Goal: Information Seeking & Learning: Learn about a topic

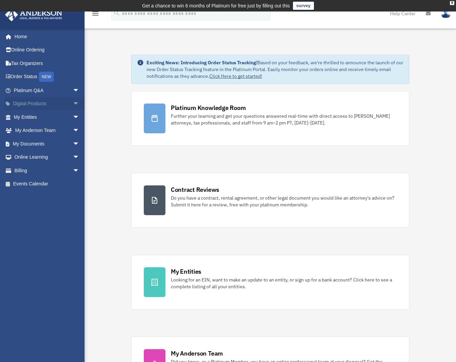
click at [60, 105] on link "Digital Products arrow_drop_down" at bounding box center [47, 104] width 85 height 14
click at [73, 105] on span "arrow_drop_down" at bounding box center [80, 104] width 14 height 14
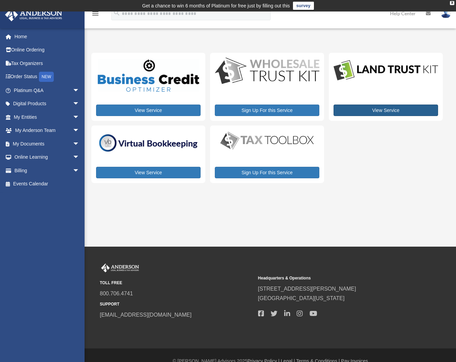
click at [379, 110] on link "View Service" at bounding box center [386, 111] width 105 height 12
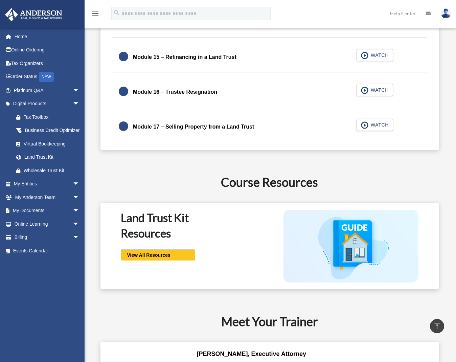
scroll to position [998, 0]
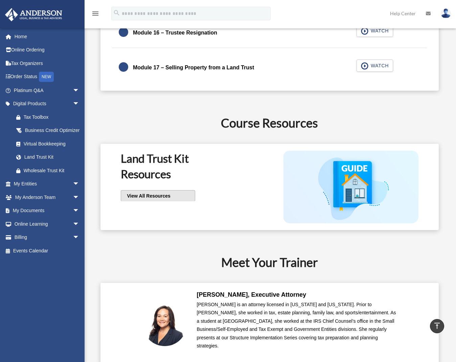
click at [161, 198] on span "View All Resources" at bounding box center [147, 196] width 45 height 7
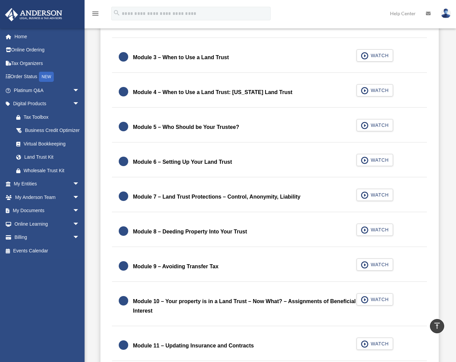
scroll to position [384, 0]
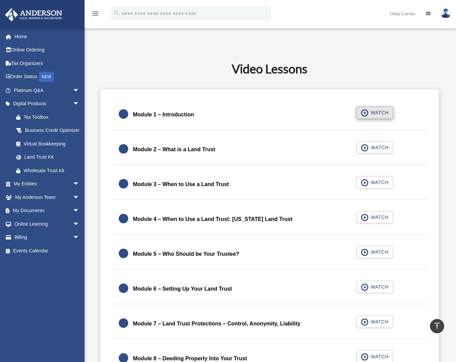
click at [386, 115] on span "WATCH" at bounding box center [379, 112] width 20 height 7
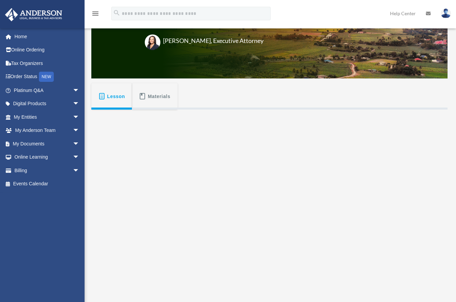
scroll to position [92, 0]
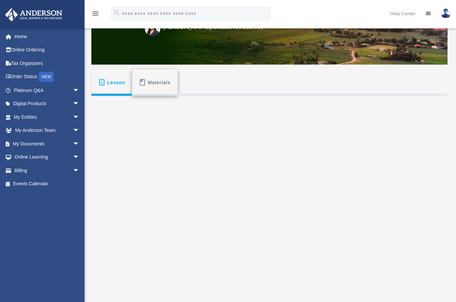
click at [150, 85] on span "Materials" at bounding box center [159, 83] width 23 height 12
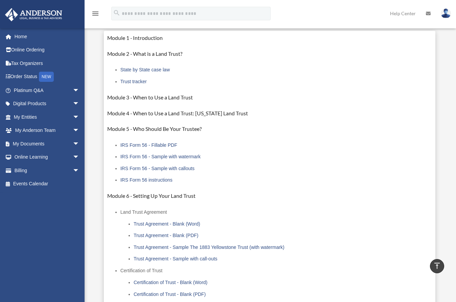
scroll to position [148, 0]
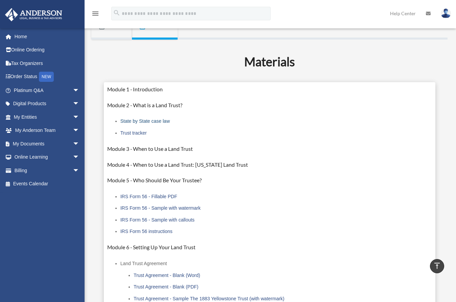
click at [138, 123] on link "State by State case law" at bounding box center [145, 121] width 49 height 5
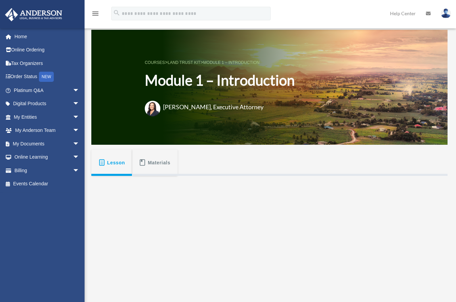
scroll to position [148, 0]
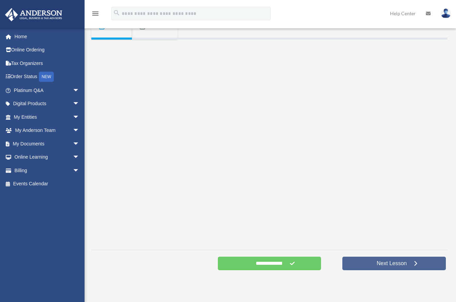
click at [388, 265] on span "Next Lesson" at bounding box center [392, 263] width 41 height 7
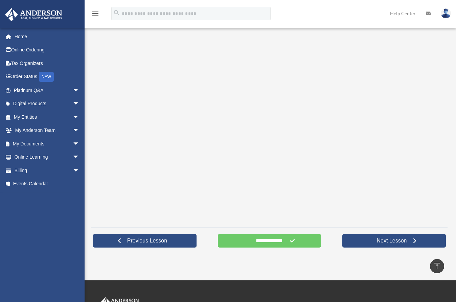
scroll to position [186, 0]
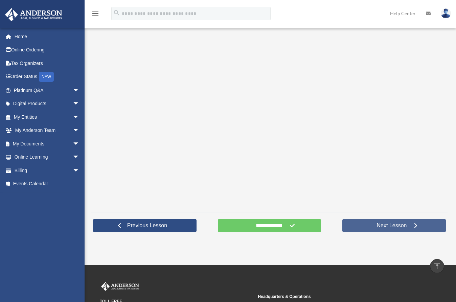
click at [377, 225] on span "Next Lesson" at bounding box center [392, 225] width 41 height 7
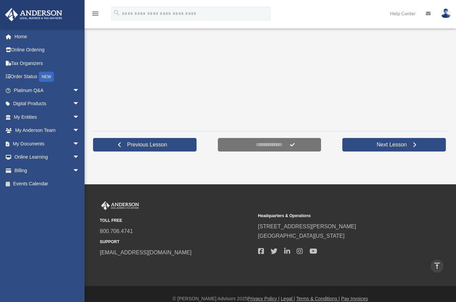
scroll to position [160, 0]
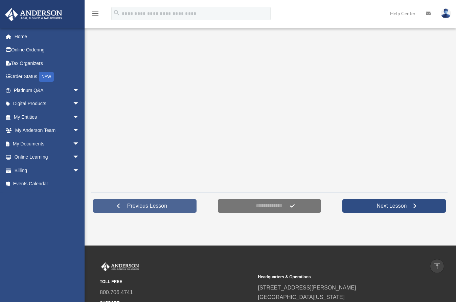
click at [151, 205] on span "Previous Lesson" at bounding box center [147, 206] width 51 height 7
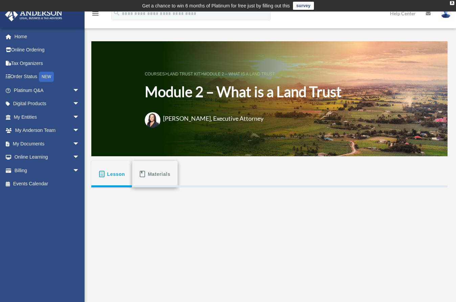
click at [153, 178] on span "Materials" at bounding box center [159, 174] width 23 height 12
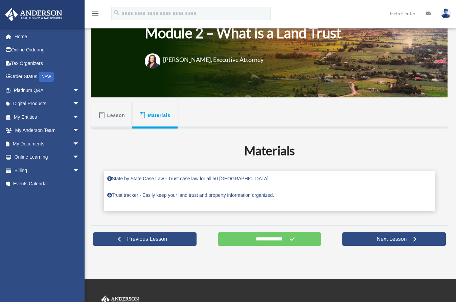
scroll to position [74, 0]
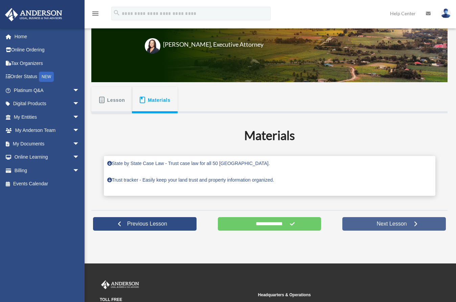
click at [393, 226] on span "Next Lesson" at bounding box center [392, 224] width 41 height 7
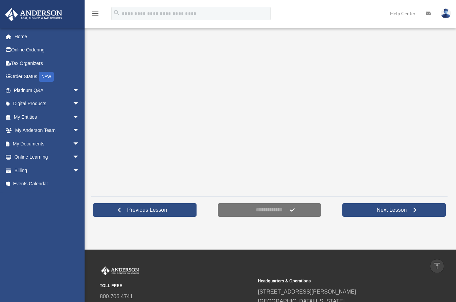
scroll to position [91, 0]
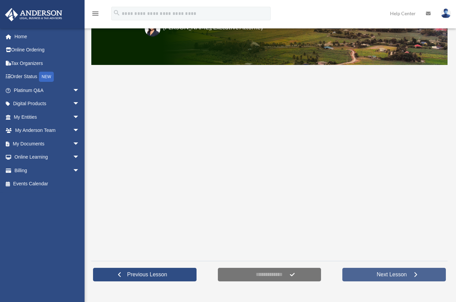
click at [383, 275] on span "Next Lesson" at bounding box center [392, 275] width 41 height 7
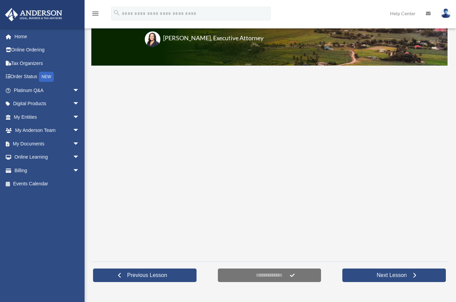
scroll to position [129, 0]
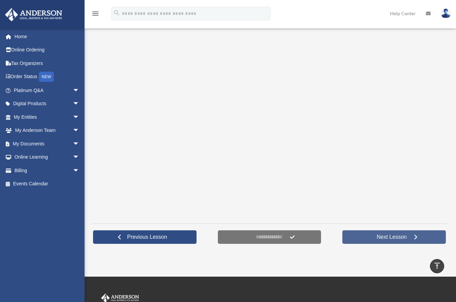
click at [390, 236] on span "Next Lesson" at bounding box center [392, 237] width 41 height 7
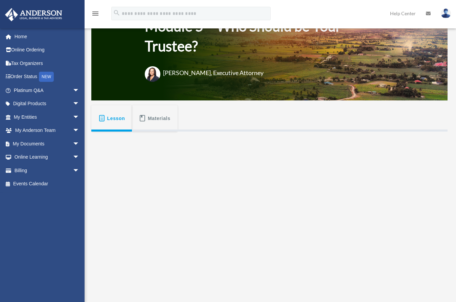
scroll to position [177, 0]
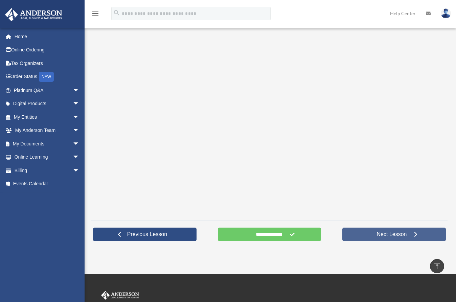
click at [407, 238] on link "Next Lesson" at bounding box center [395, 235] width 104 height 14
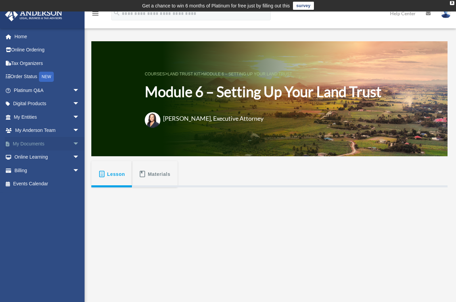
click at [44, 145] on link "My Documents arrow_drop_down" at bounding box center [47, 144] width 85 height 14
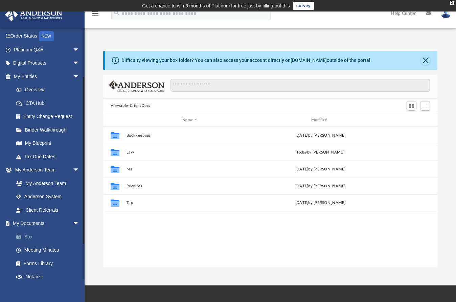
scroll to position [112, 0]
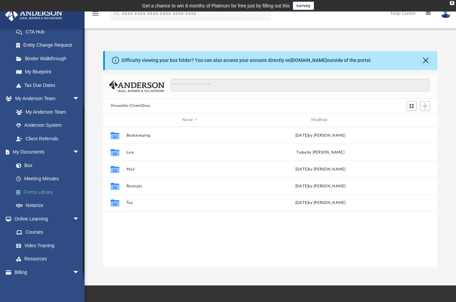
click at [42, 192] on link "Forms Library" at bounding box center [49, 193] width 80 height 14
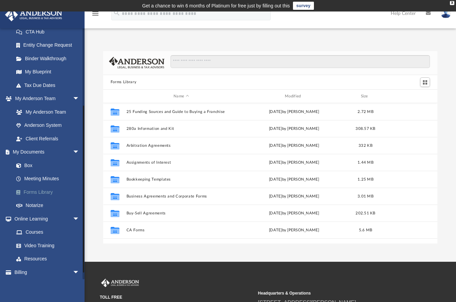
scroll to position [149, 330]
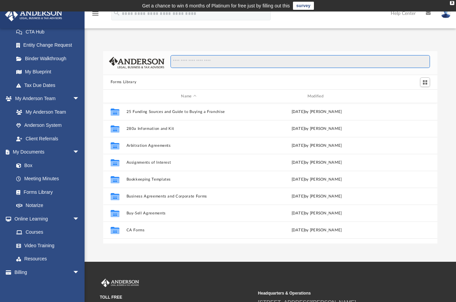
click at [187, 63] on input "Search files and folders" at bounding box center [301, 61] width 260 height 13
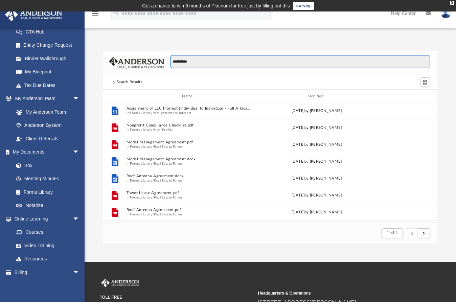
scroll to position [509, 0]
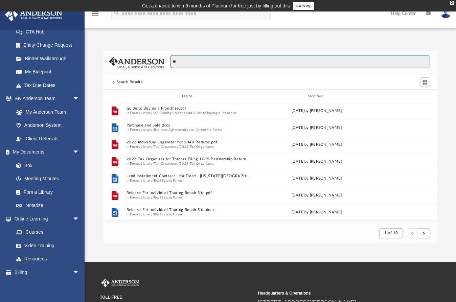
type input "*"
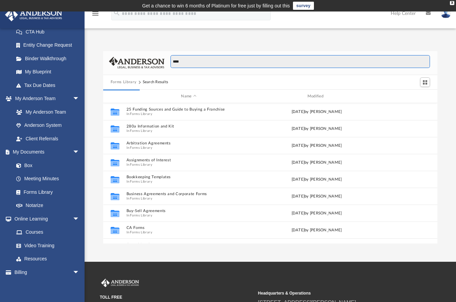
scroll to position [128, 330]
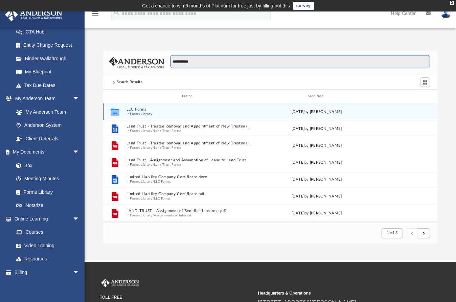
type input "**********"
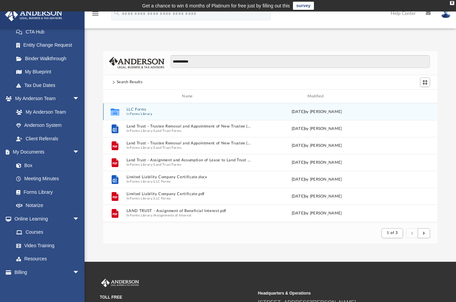
click at [144, 112] on button "Forms Library" at bounding box center [141, 114] width 22 height 4
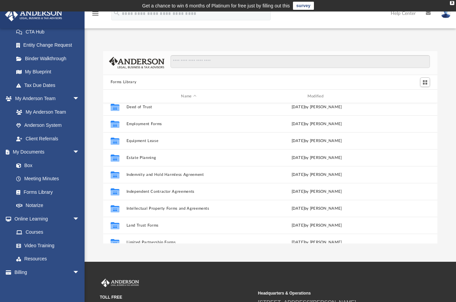
scroll to position [203, 0]
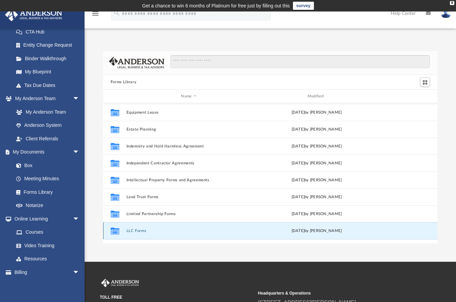
click at [141, 232] on button "LLC Forms" at bounding box center [188, 231] width 125 height 4
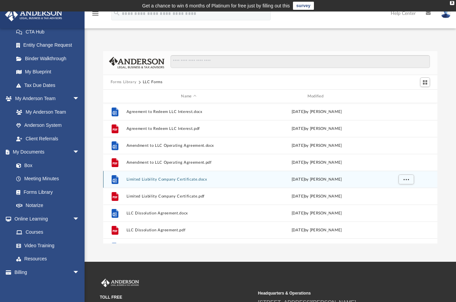
click at [158, 182] on button "Limited Liability Company Certificate.docx" at bounding box center [188, 179] width 125 height 4
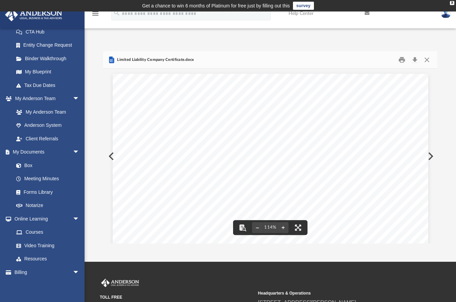
click at [109, 154] on button "Preview" at bounding box center [110, 156] width 15 height 19
click at [107, 157] on button "Preview" at bounding box center [110, 156] width 15 height 19
click at [428, 60] on button "Close" at bounding box center [427, 60] width 12 height 10
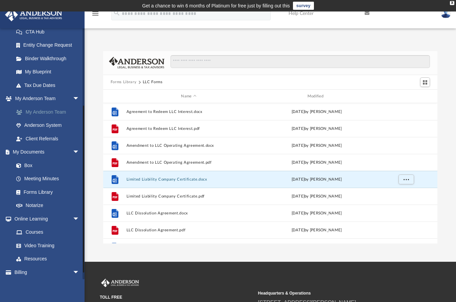
click at [42, 110] on link "My Anderson Team" at bounding box center [49, 112] width 80 height 14
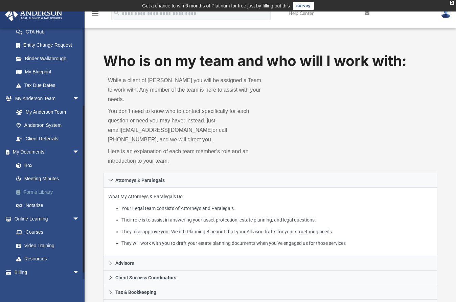
click at [41, 192] on link "Forms Library" at bounding box center [49, 193] width 80 height 14
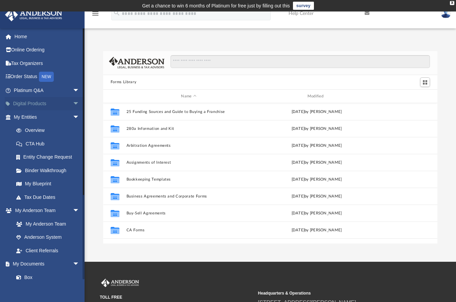
click at [56, 105] on link "Digital Products arrow_drop_down" at bounding box center [47, 104] width 85 height 14
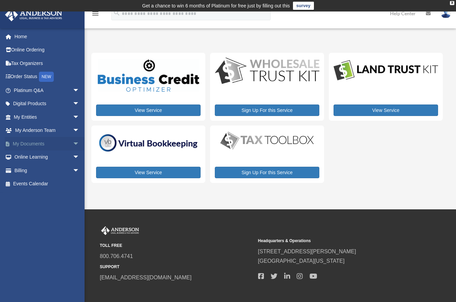
click at [73, 142] on span "arrow_drop_down" at bounding box center [80, 144] width 14 height 14
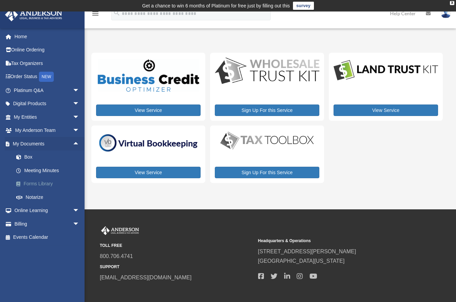
click at [46, 178] on link "Forms Library" at bounding box center [49, 184] width 80 height 14
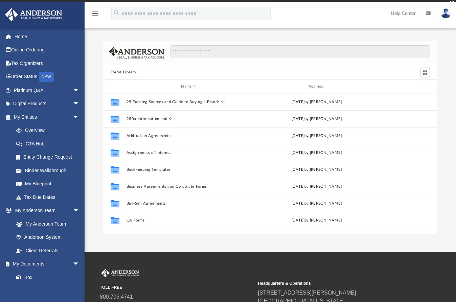
scroll to position [149, 330]
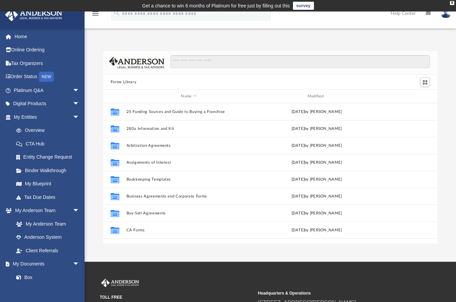
click at [222, 53] on div at bounding box center [270, 63] width 335 height 24
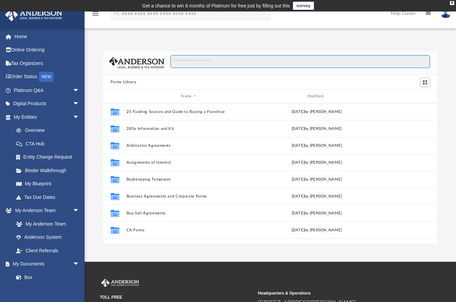
click at [211, 65] on input "Search files and folders" at bounding box center [301, 61] width 260 height 13
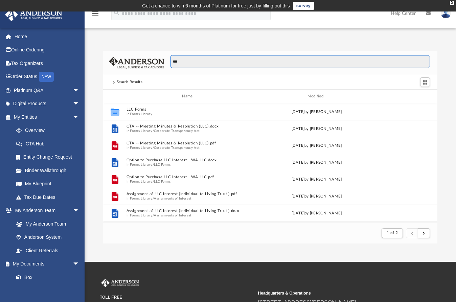
scroll to position [128, 330]
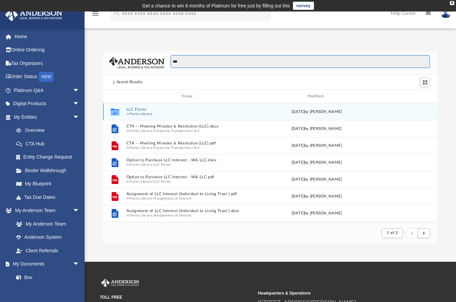
type input "***"
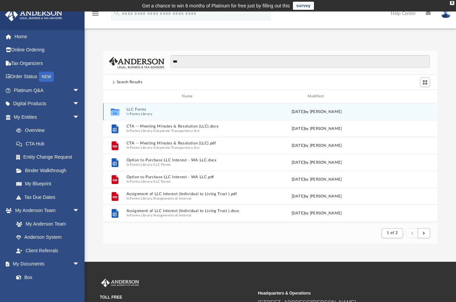
click at [182, 116] on div "Collaborated Folder LLC Forms In Forms Library [DATE] by [PERSON_NAME]" at bounding box center [270, 111] width 335 height 17
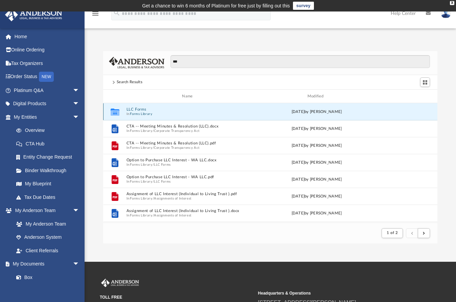
click at [118, 113] on icon "grid" at bounding box center [115, 112] width 9 height 5
click at [123, 112] on div "Collaborated Folder" at bounding box center [115, 112] width 17 height 11
click at [165, 113] on span "In Forms Library" at bounding box center [188, 114] width 125 height 4
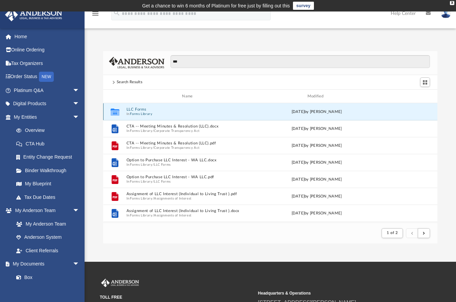
click at [165, 113] on span "In Forms Library" at bounding box center [188, 114] width 125 height 4
click at [281, 114] on div "Wed Jan 11 2023 by Mary Acree" at bounding box center [316, 112] width 125 height 6
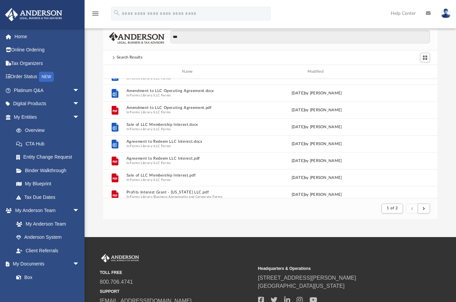
scroll to position [215, 0]
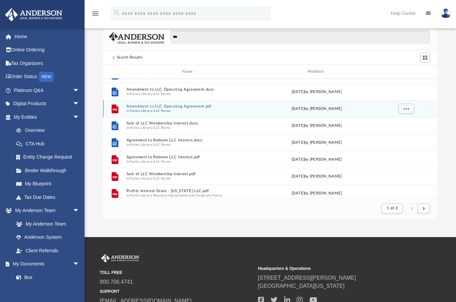
click at [196, 110] on span "In Forms Library / LLC Forms" at bounding box center [188, 111] width 125 height 4
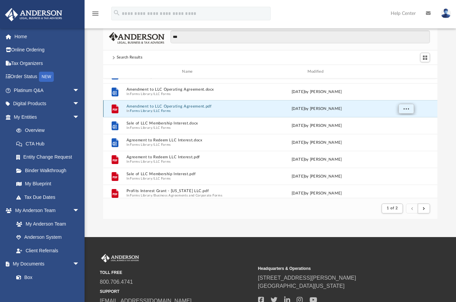
click at [405, 110] on span "More options" at bounding box center [406, 109] width 5 height 4
click at [395, 135] on li "Download" at bounding box center [400, 133] width 20 height 7
click at [281, 71] on div "Modified" at bounding box center [316, 72] width 125 height 6
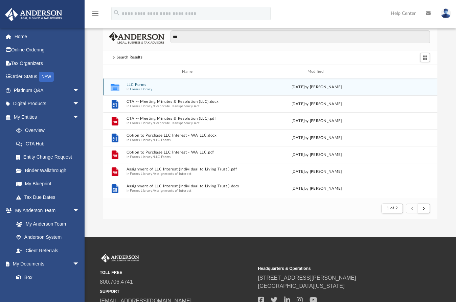
scroll to position [0, 0]
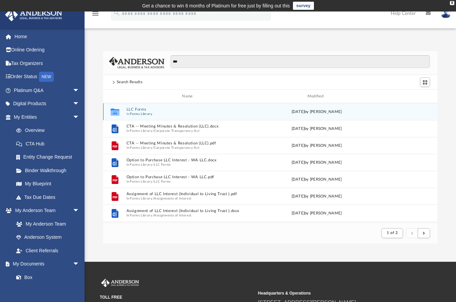
click at [241, 115] on span "In Forms Library" at bounding box center [188, 114] width 125 height 4
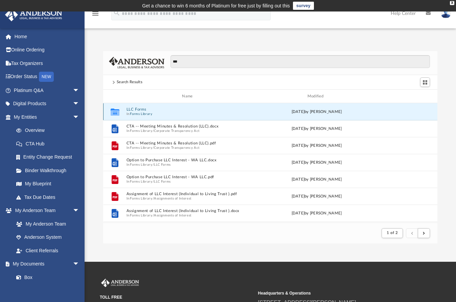
click at [113, 112] on icon "grid" at bounding box center [115, 112] width 9 height 5
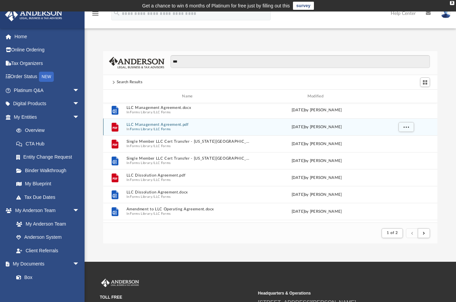
scroll to position [110, 0]
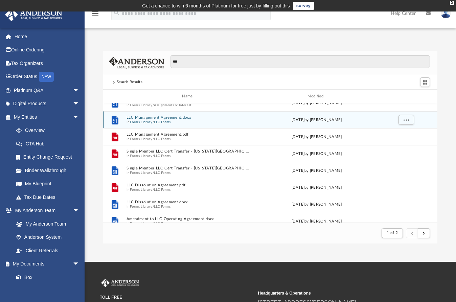
click at [166, 120] on button "LLC Forms" at bounding box center [162, 122] width 17 height 4
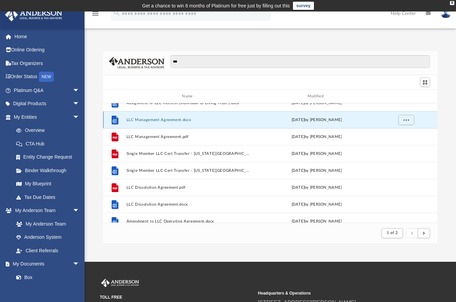
click at [166, 120] on button "LLC Management Agreement.docx" at bounding box center [188, 120] width 125 height 4
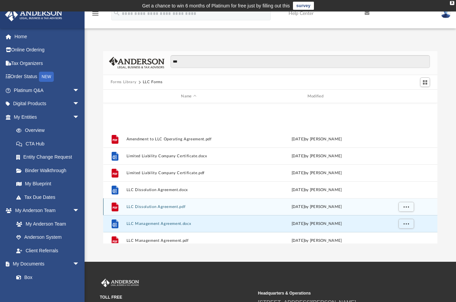
scroll to position [75, 0]
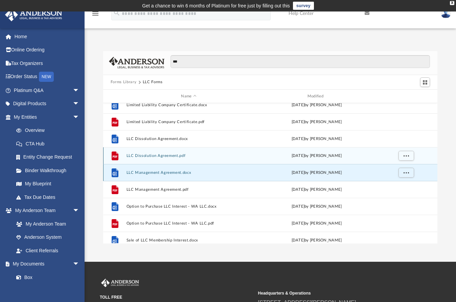
click at [230, 174] on button "LLC Management Agreement.docx" at bounding box center [188, 173] width 125 height 4
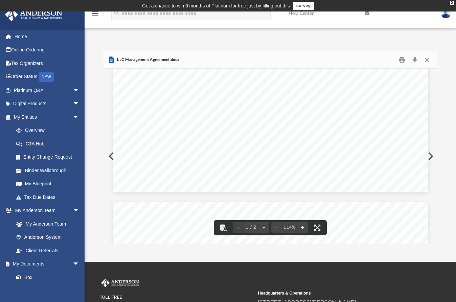
scroll to position [0, 0]
click at [113, 155] on div "Management Agreement of A Limited Liability Company __________________________,…" at bounding box center [271, 278] width 316 height 409
click at [429, 61] on button "Close" at bounding box center [427, 60] width 12 height 10
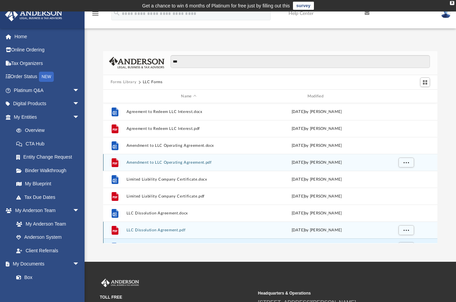
scroll to position [1, 0]
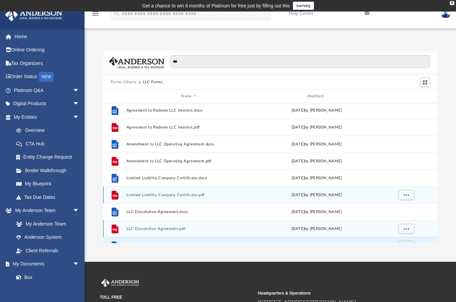
click at [169, 198] on div "File Limited Liability Company Certificate.pdf Wed Oct 5 2022 by Mary Acree" at bounding box center [270, 195] width 335 height 17
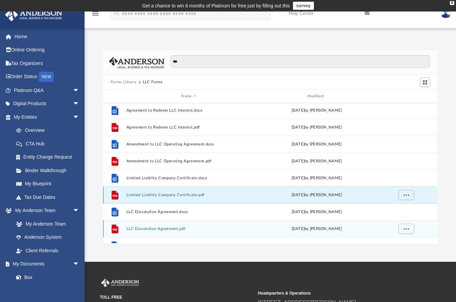
click at [169, 196] on button "Limited Liability Company Certificate.pdf" at bounding box center [188, 195] width 125 height 4
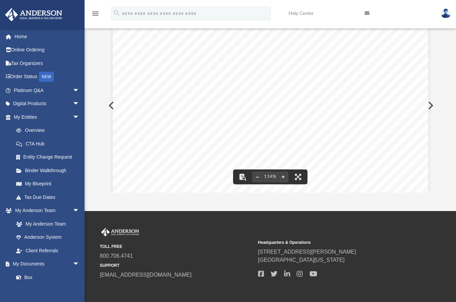
scroll to position [0, 0]
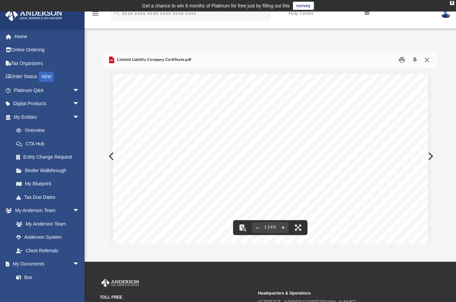
click at [425, 61] on button "Close" at bounding box center [427, 60] width 12 height 10
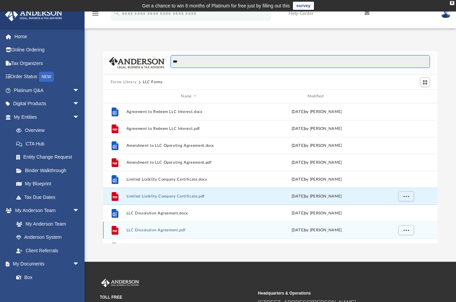
click at [229, 63] on input "***" at bounding box center [301, 61] width 260 height 13
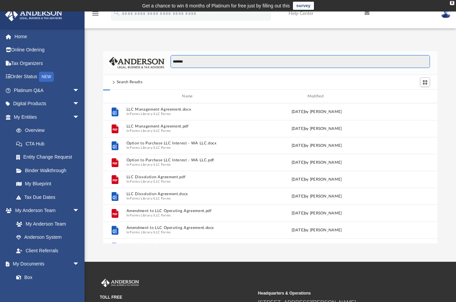
scroll to position [149, 330]
type input "*"
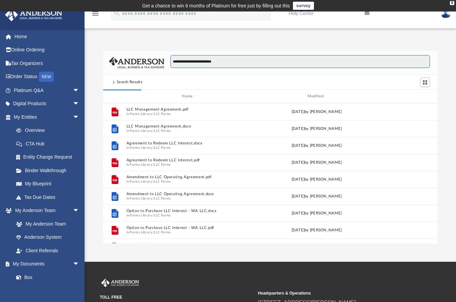
type input "**********"
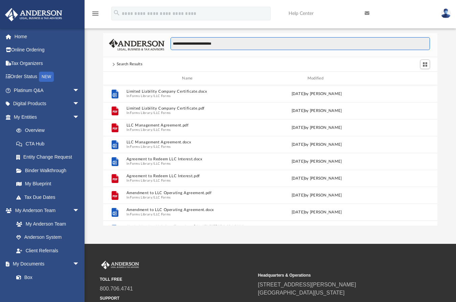
scroll to position [0, 0]
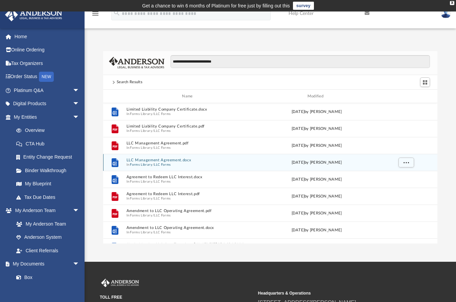
click at [162, 158] on button "LLC Management Agreement.docx" at bounding box center [188, 160] width 125 height 4
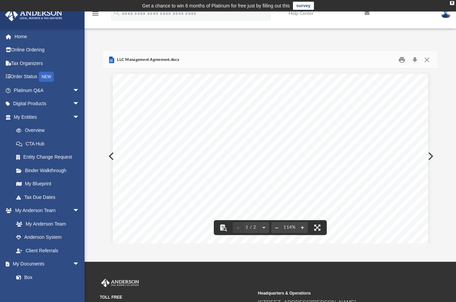
click at [110, 156] on button "Preview" at bounding box center [110, 156] width 15 height 19
click at [427, 60] on button "Close" at bounding box center [427, 60] width 12 height 10
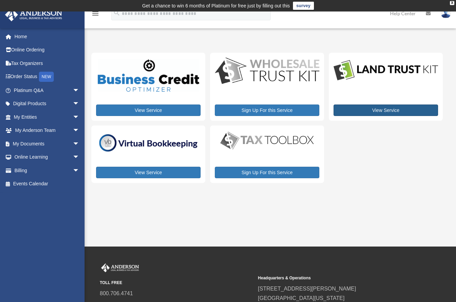
click at [406, 105] on link "View Service" at bounding box center [386, 111] width 105 height 12
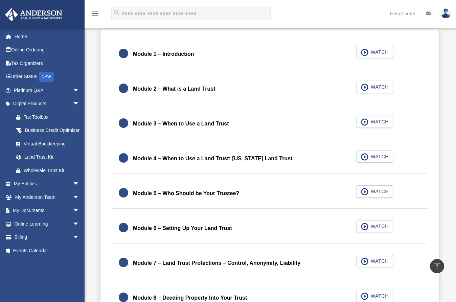
scroll to position [460, 0]
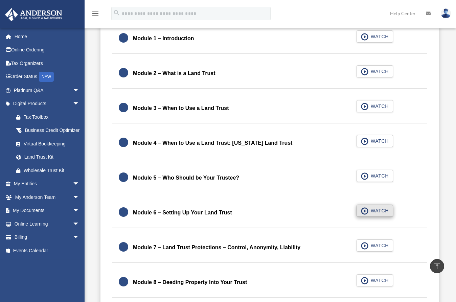
click at [380, 213] on span "WATCH" at bounding box center [379, 211] width 20 height 7
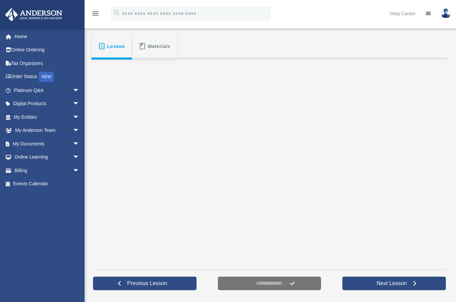
scroll to position [151, 0]
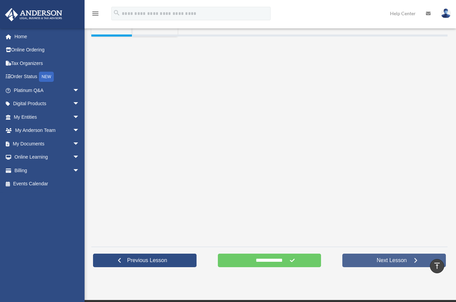
click at [378, 264] on span "Next Lesson" at bounding box center [392, 260] width 41 height 7
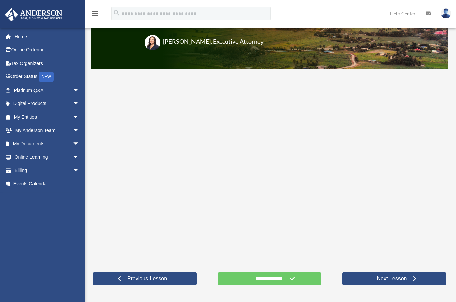
scroll to position [89, 0]
